Goal: Transaction & Acquisition: Obtain resource

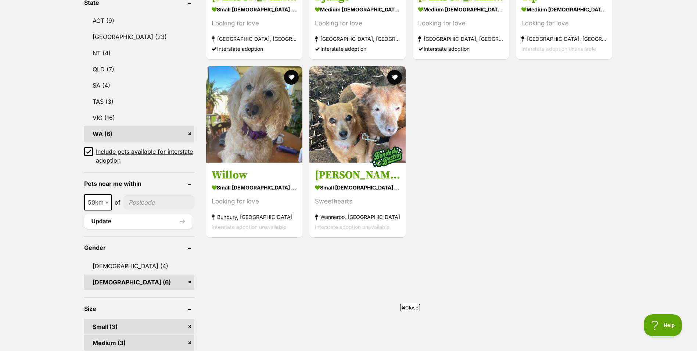
scroll to position [407, 0]
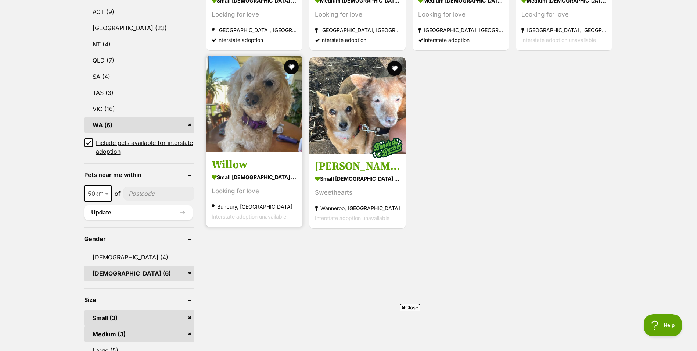
click at [257, 187] on div "Looking for love" at bounding box center [254, 191] width 85 height 10
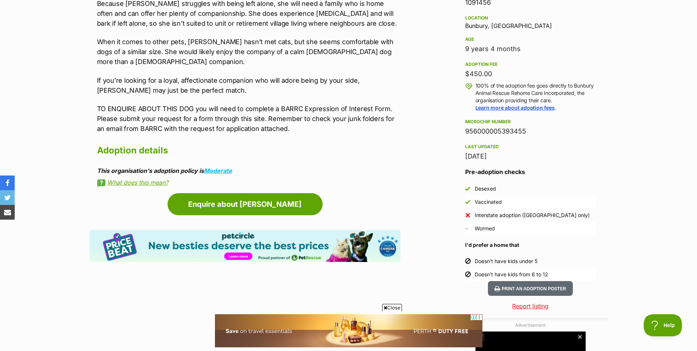
scroll to position [475, 0]
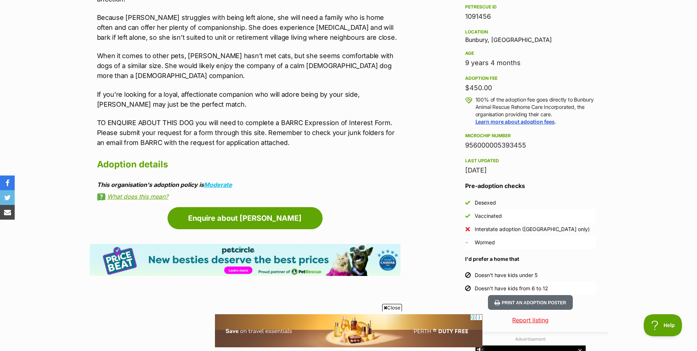
click at [144, 193] on link "What does this mean?" at bounding box center [249, 196] width 304 height 7
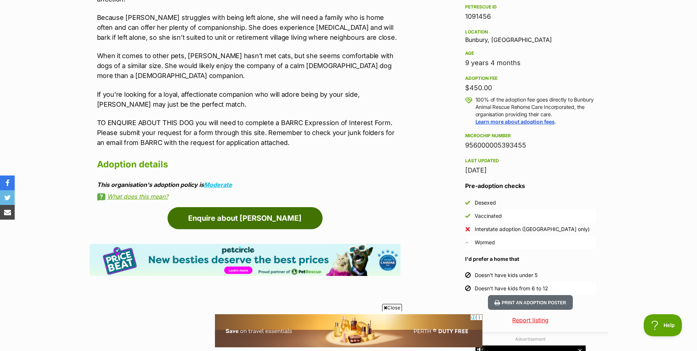
click at [273, 207] on link "Enquire about [PERSON_NAME]" at bounding box center [245, 218] width 155 height 22
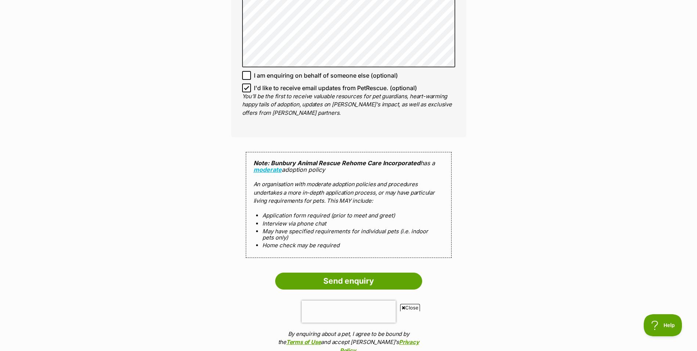
scroll to position [612, 0]
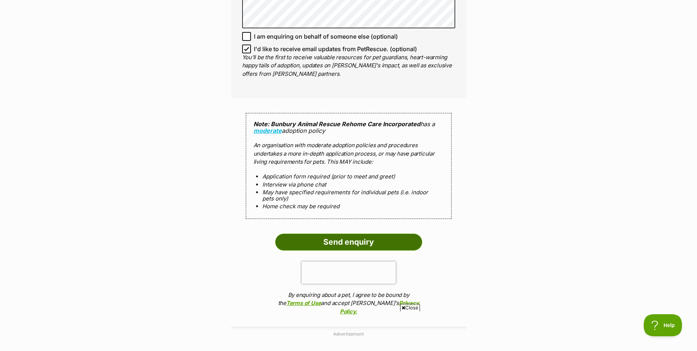
click at [393, 234] on input "Send enquiry" at bounding box center [348, 241] width 147 height 17
